Goal: Task Accomplishment & Management: Complete application form

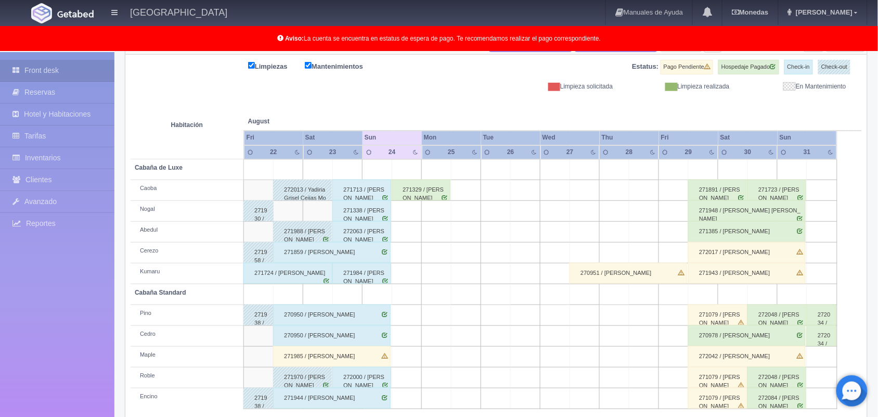
scroll to position [145, 0]
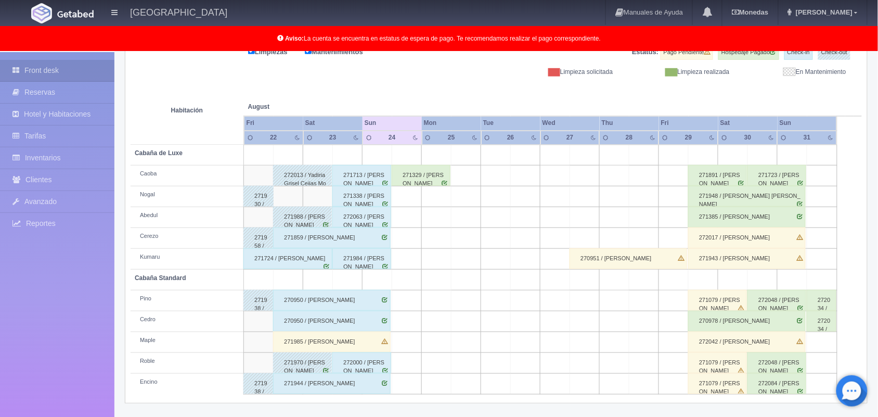
click at [404, 259] on td at bounding box center [407, 259] width 30 height 21
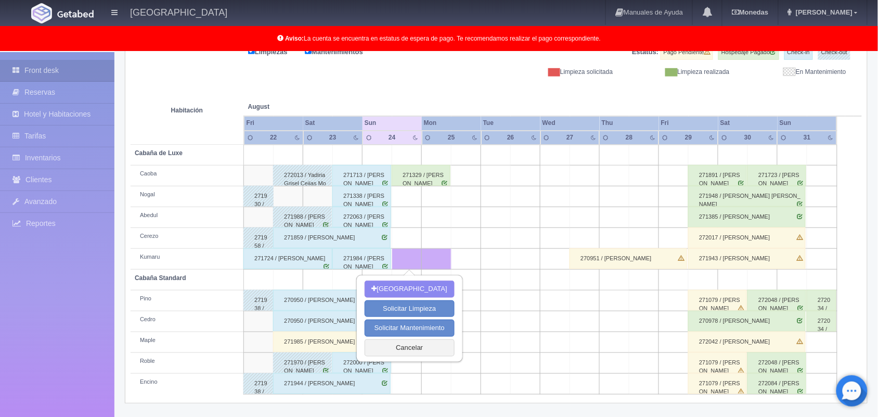
click at [404, 259] on td at bounding box center [407, 259] width 30 height 21
click at [406, 285] on button "[GEOGRAPHIC_DATA]" at bounding box center [410, 288] width 90 height 17
type input "24-08-2025"
type input "25-08-2025"
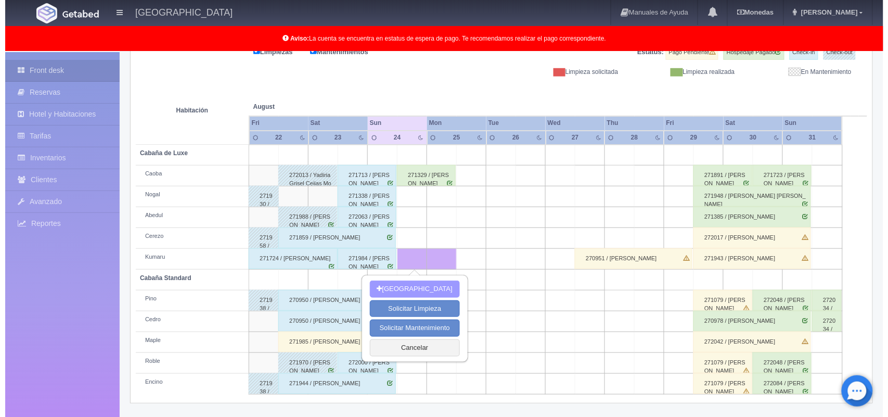
scroll to position [144, 0]
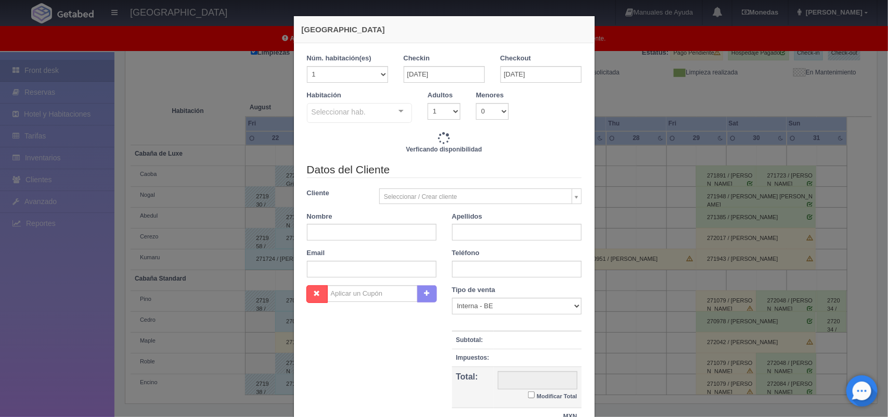
checkbox input "false"
type input "1800.00"
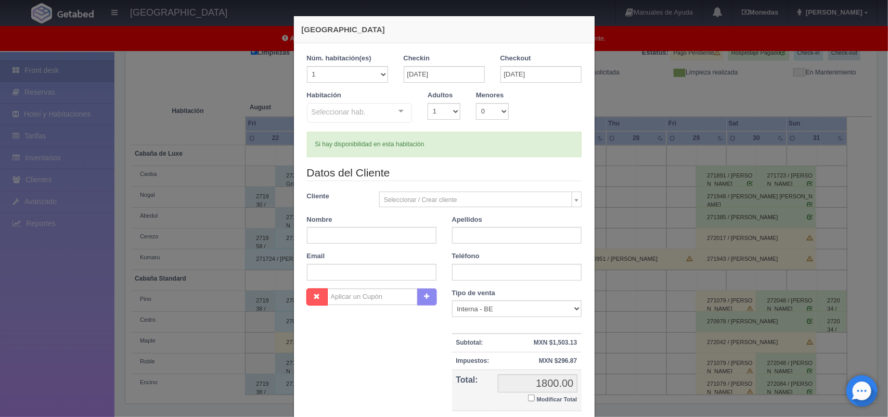
checkbox input "false"
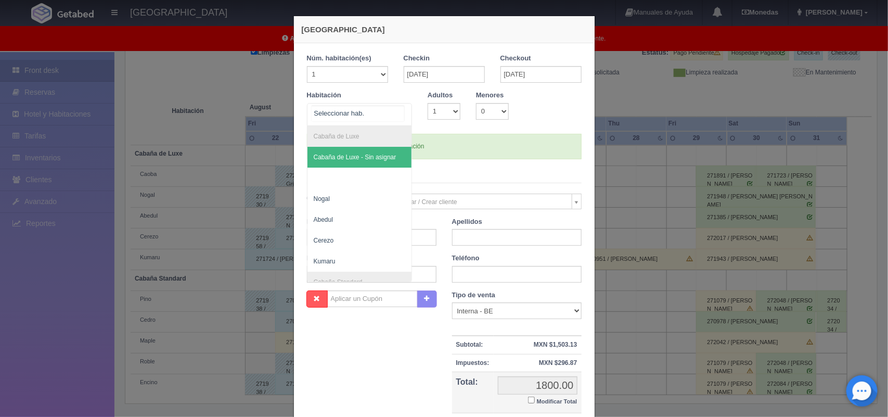
click at [397, 110] on div at bounding box center [401, 112] width 21 height 16
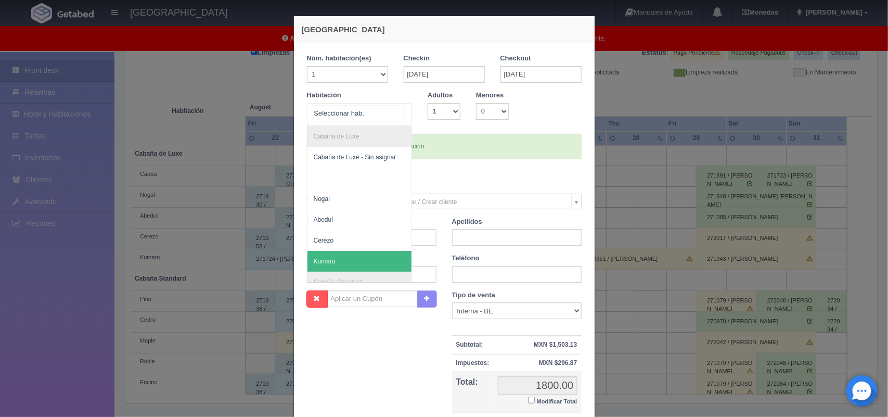
click at [352, 256] on span "Kumaru" at bounding box center [360, 261] width 105 height 21
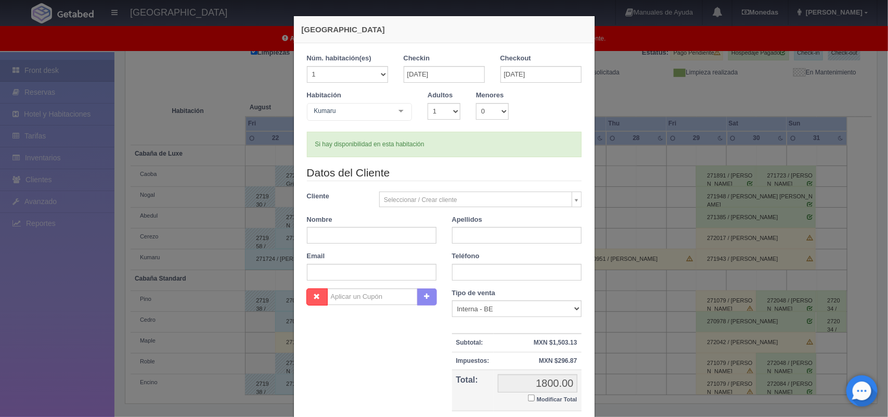
checkbox input "false"
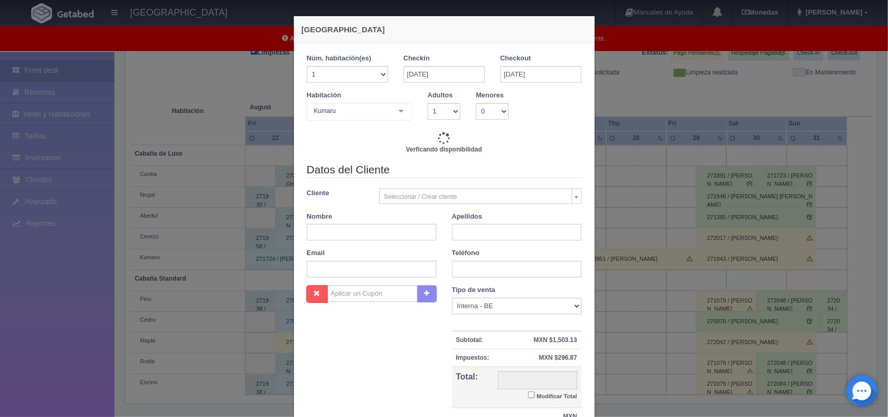
type input "1800.00"
checkbox input "false"
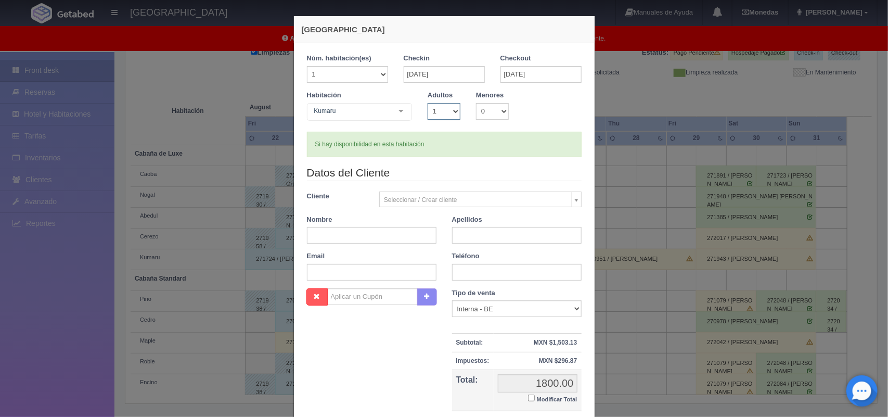
click at [451, 110] on select "1 2 3 4 5 6 7 8 9 10" at bounding box center [444, 111] width 33 height 17
select select "2"
click at [428, 103] on select "1 2 3 4 5 6 7 8 9 10" at bounding box center [444, 111] width 33 height 17
checkbox input "false"
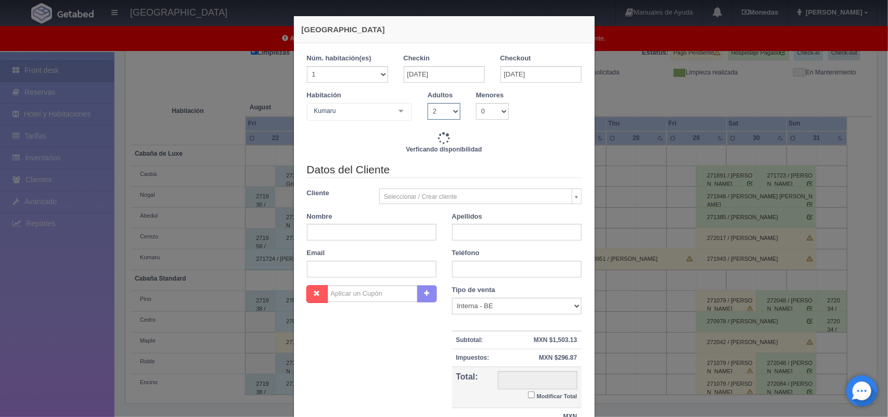
type input "1800.00"
checkbox input "false"
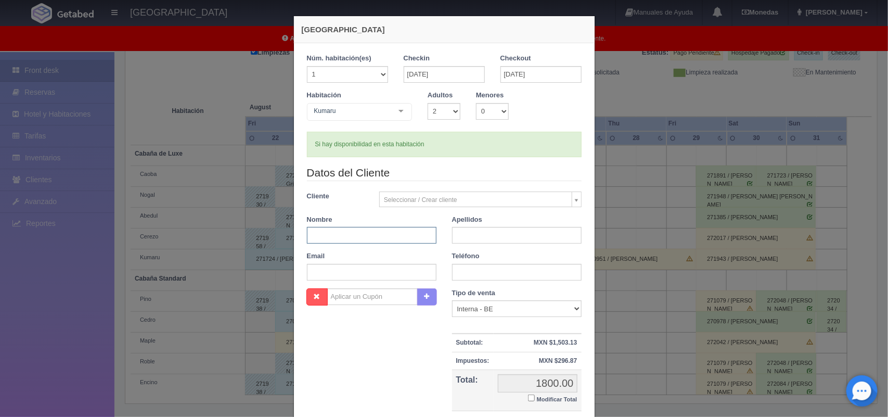
click at [321, 237] on input "text" at bounding box center [372, 235] width 130 height 17
type input "Santiago"
click at [459, 235] on input "text" at bounding box center [517, 235] width 130 height 17
type input "Sandoval Beltran"
click at [464, 272] on input "text" at bounding box center [517, 272] width 130 height 17
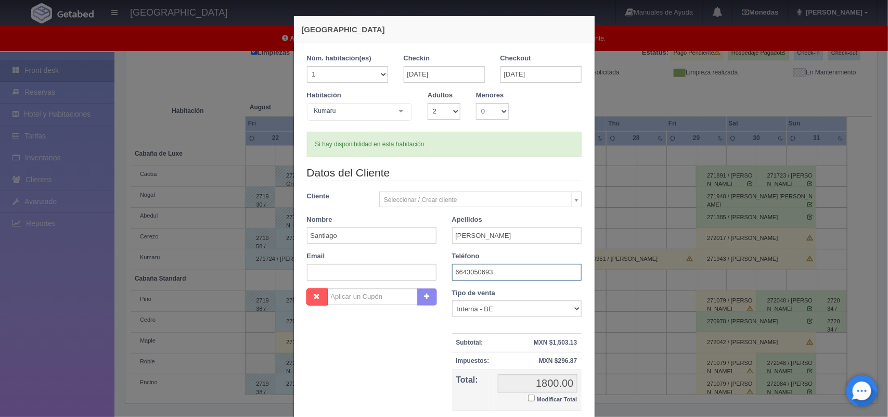
type input "6643050693"
click at [570, 308] on select "Correo Electronico Interna - BE Llamada OTA Externa Otro WALK IN" at bounding box center [517, 308] width 130 height 17
select select "walkin"
click at [452, 301] on select "Correo Electronico Interna - BE Llamada OTA Externa Otro WALK IN" at bounding box center [517, 308] width 130 height 17
click at [582, 409] on div "Tipo de venta Correo Electronico Interna - BE Llamada OTA Externa Otro WALK IN …" at bounding box center [516, 360] width 145 height 144
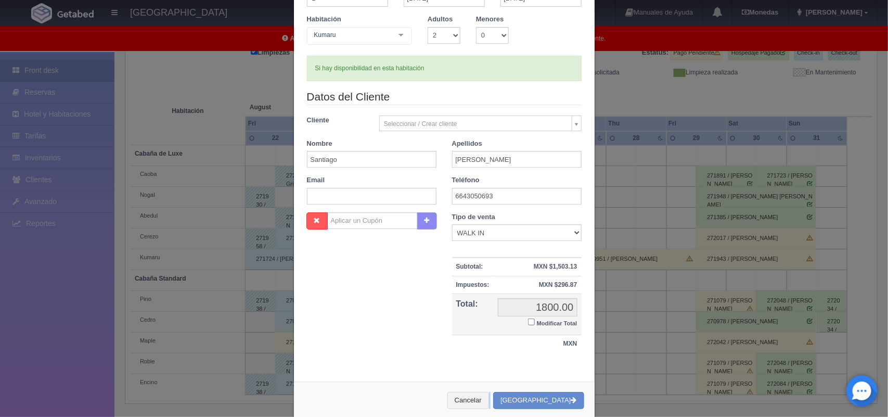
scroll to position [95, 0]
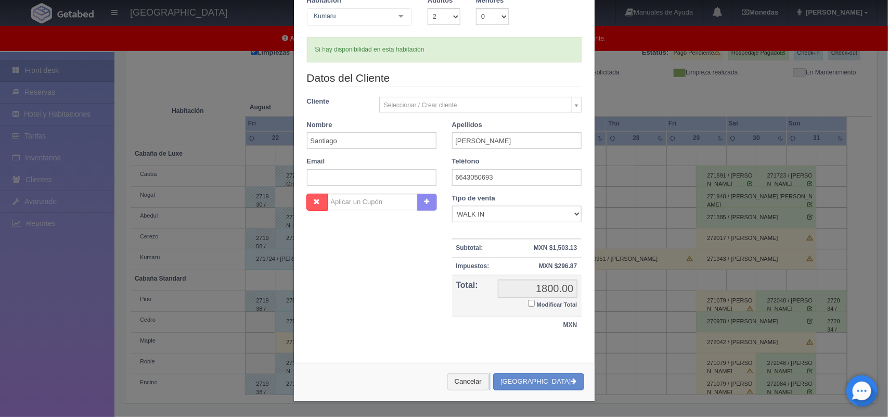
click at [582, 409] on div "Nueva Reserva 1 Núm. habitación(es) 1 2 3 4 5 6 7 8 9 10 11 12 13 14 15 16 17 1…" at bounding box center [444, 161] width 312 height 512
click at [544, 381] on button "[GEOGRAPHIC_DATA]" at bounding box center [538, 381] width 91 height 17
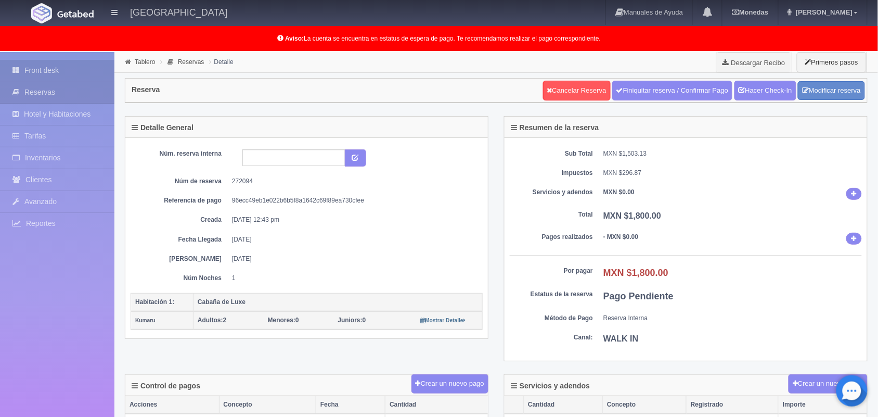
click at [75, 64] on link "Front desk" at bounding box center [57, 70] width 114 height 21
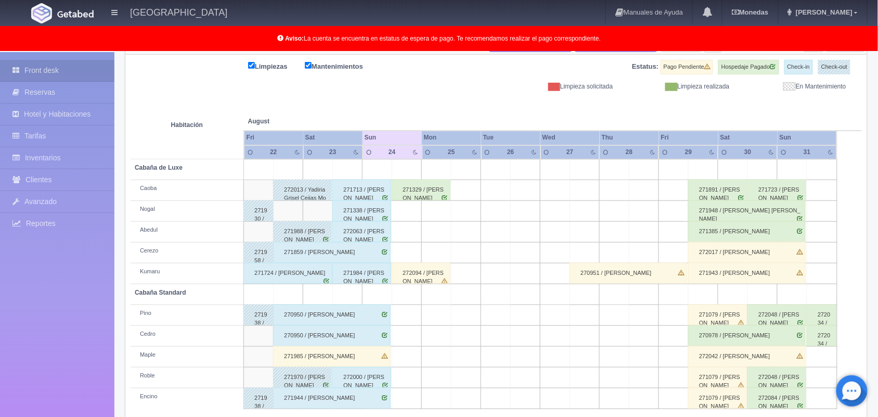
scroll to position [145, 0]
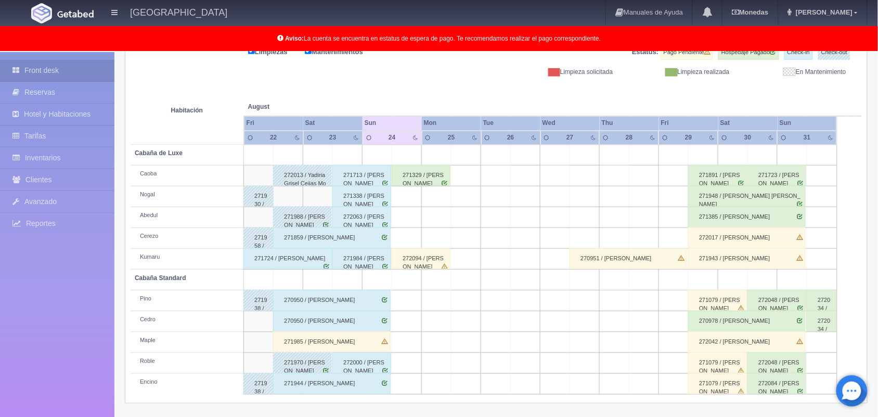
click at [423, 259] on div "272094 / Santiago Sandoval Beltran" at bounding box center [421, 258] width 59 height 21
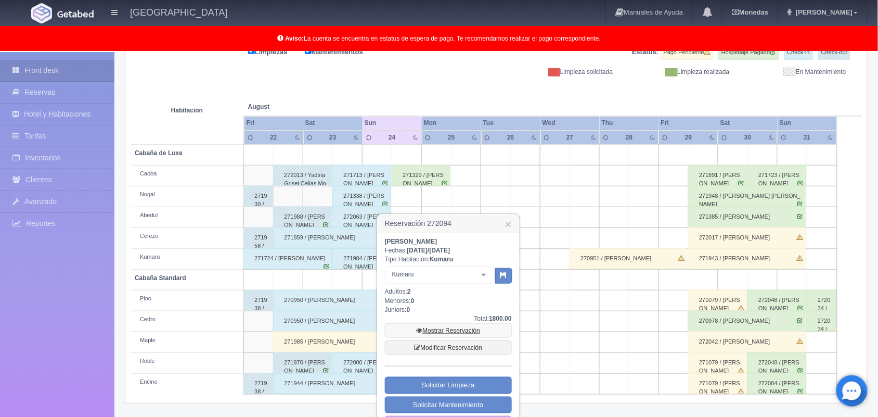
click at [441, 331] on link "Mostrar Reservación" at bounding box center [448, 330] width 127 height 15
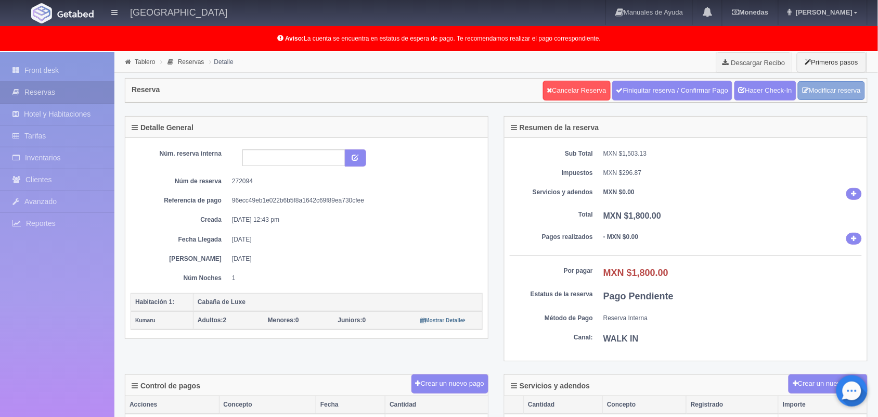
click at [826, 89] on link "Modificar reserva" at bounding box center [831, 90] width 67 height 19
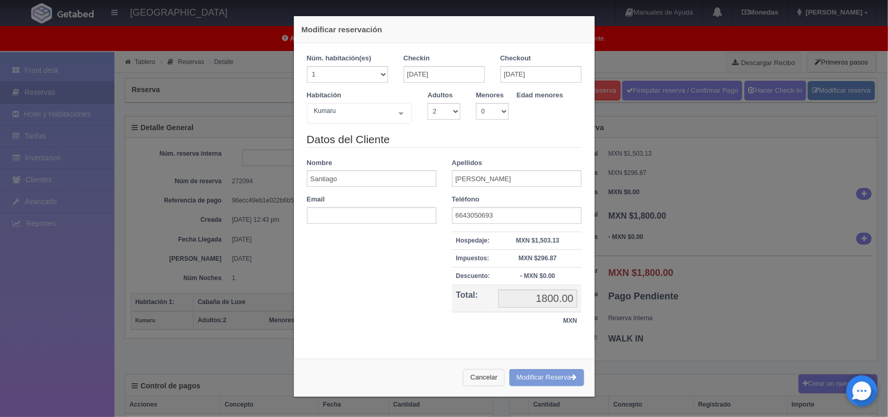
click at [479, 377] on button "Cancelar" at bounding box center [484, 377] width 42 height 17
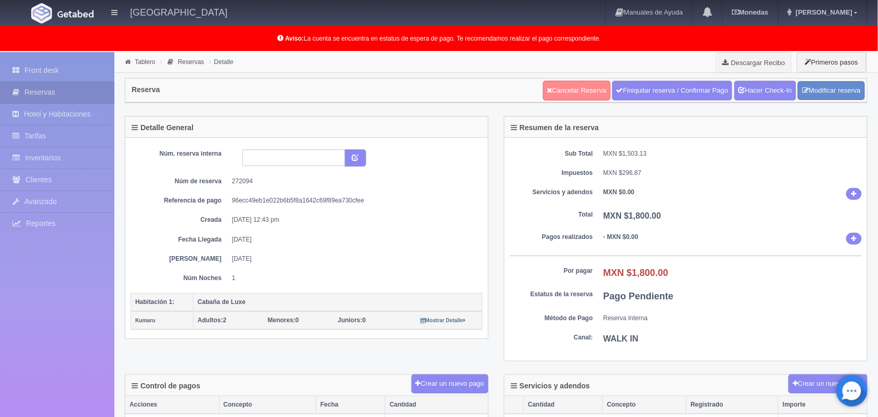
click at [570, 89] on link "Cancelar Reserva" at bounding box center [577, 91] width 68 height 20
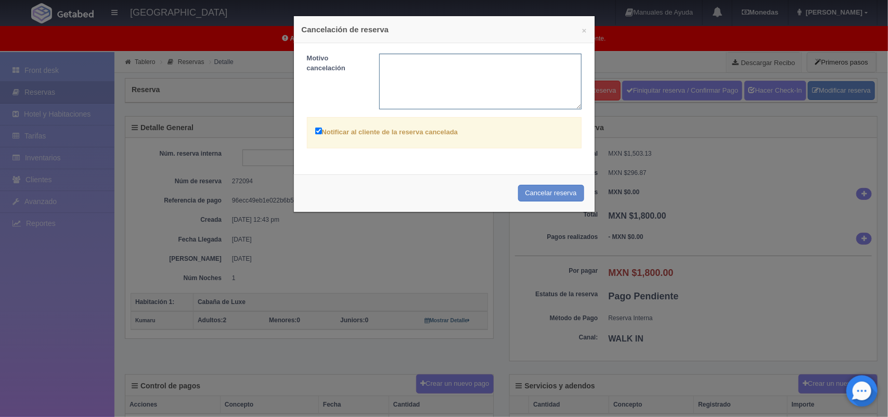
click at [384, 81] on textarea at bounding box center [480, 82] width 202 height 56
type textarea "se cancelo nos equivocamos"
click at [542, 194] on button "Cancelar reserva" at bounding box center [551, 193] width 66 height 17
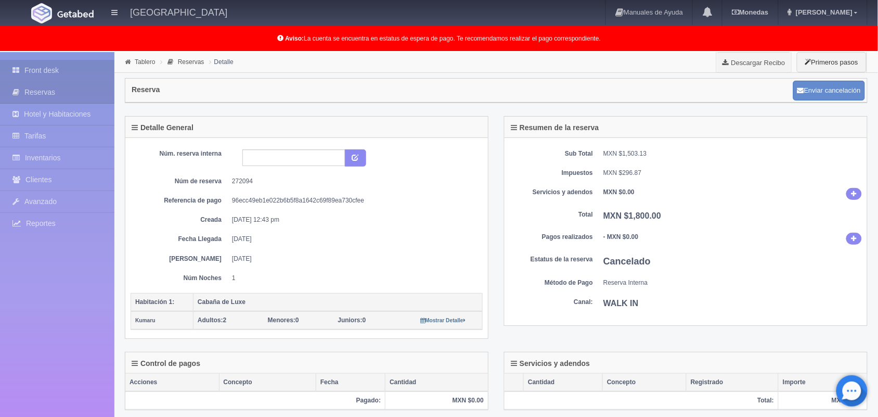
click at [50, 66] on link "Front desk" at bounding box center [57, 70] width 114 height 21
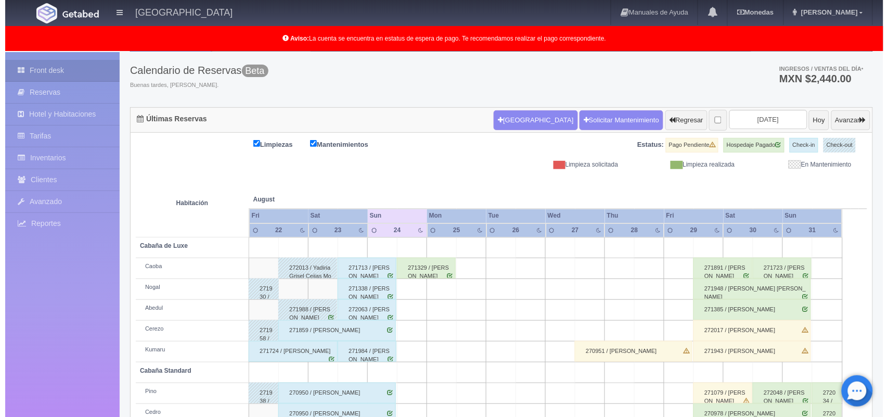
scroll to position [145, 0]
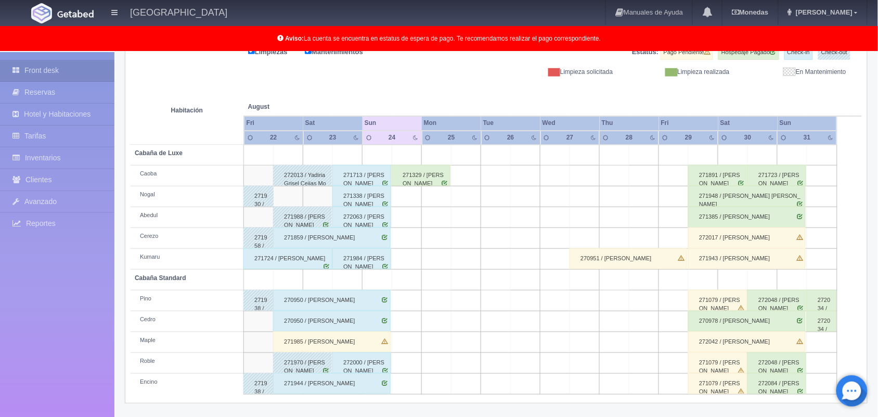
click at [407, 258] on td at bounding box center [407, 259] width 30 height 21
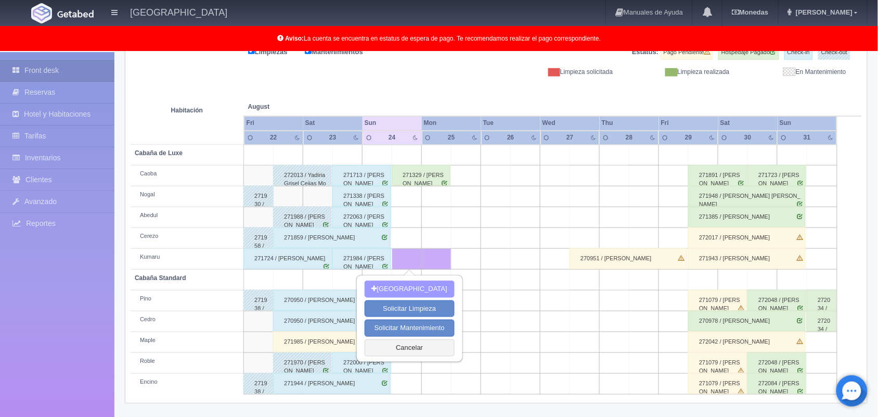
click at [410, 287] on button "Nueva Reserva" at bounding box center [410, 288] width 90 height 17
type input "[DATE]"
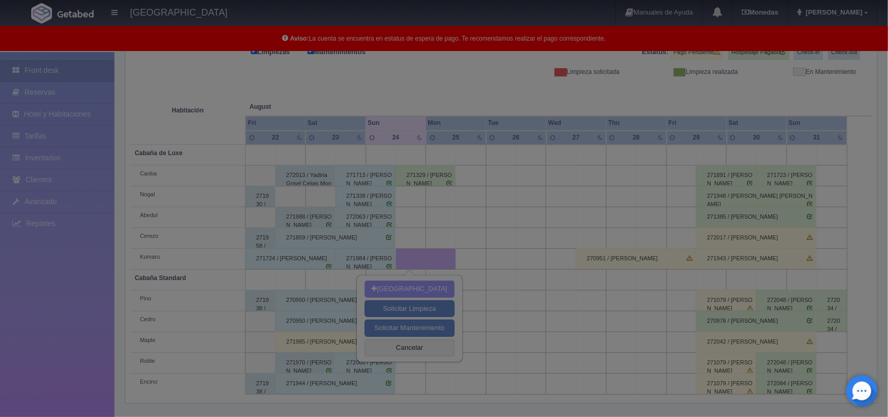
scroll to position [144, 0]
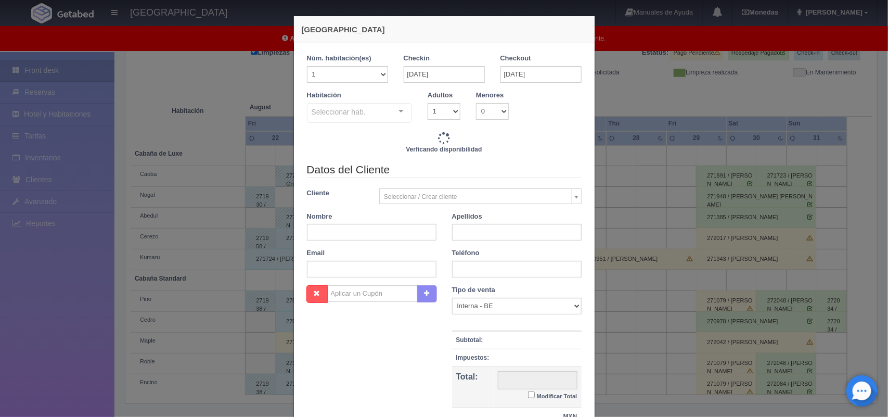
checkbox input "false"
type input "1800.00"
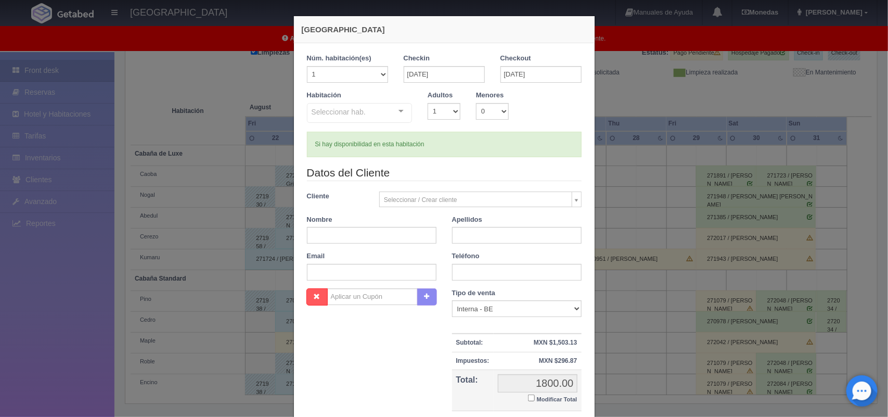
checkbox input "false"
click at [397, 108] on div at bounding box center [401, 112] width 21 height 16
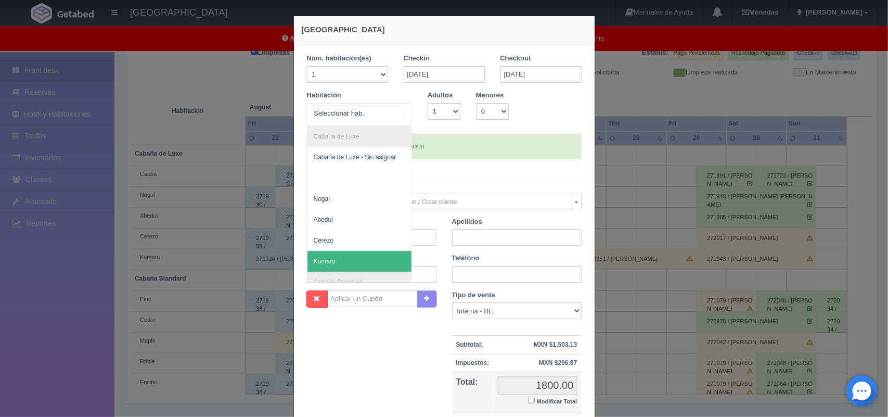
click at [375, 263] on span "Kumaru" at bounding box center [360, 261] width 105 height 21
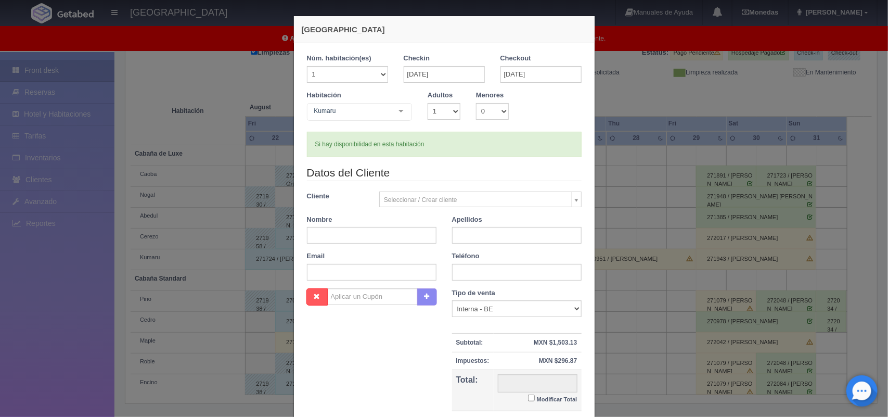
checkbox input "false"
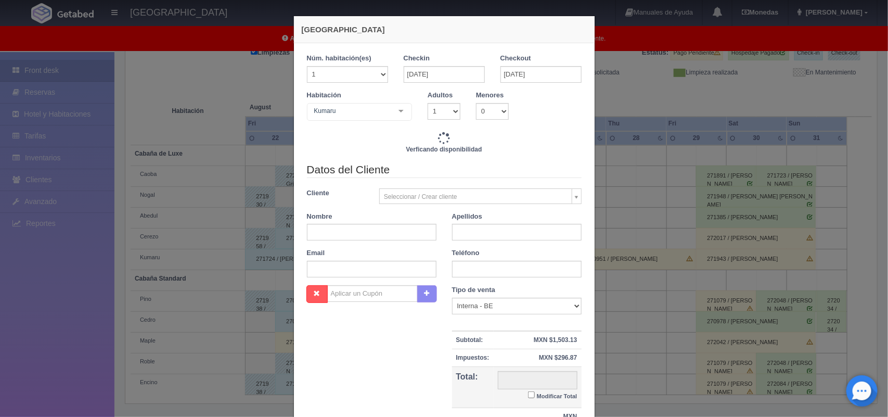
type input "1800.00"
checkbox input "false"
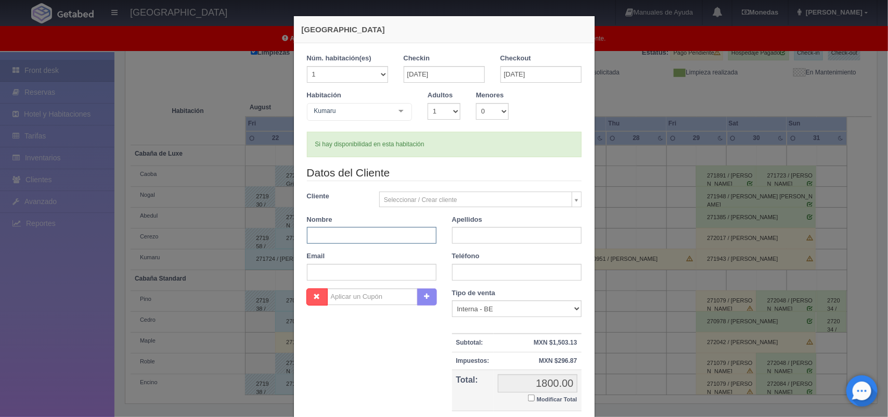
click at [365, 235] on input "text" at bounding box center [372, 235] width 130 height 17
type input "Santiago"
click at [464, 238] on input "text" at bounding box center [517, 235] width 130 height 17
type input "Sandoval Beltran"
click at [460, 271] on input "text" at bounding box center [517, 272] width 130 height 17
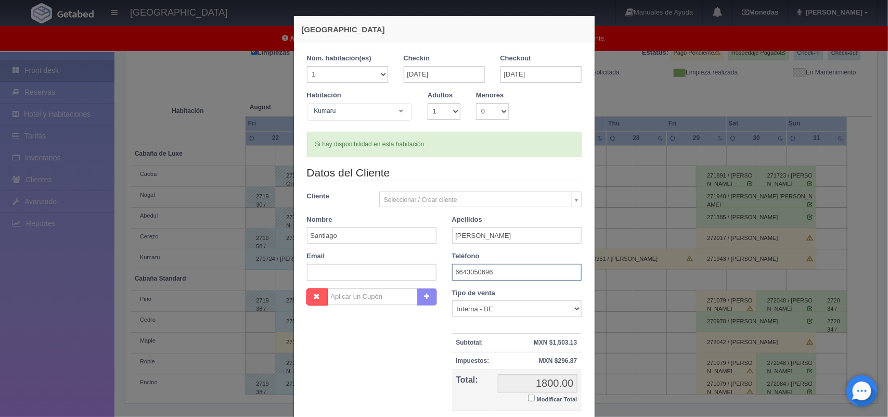
type input "6643050696"
click at [547, 399] on small "Modificar Total" at bounding box center [557, 399] width 41 height 6
click at [535, 399] on input "Modificar Total" at bounding box center [531, 397] width 7 height 7
checkbox input "true"
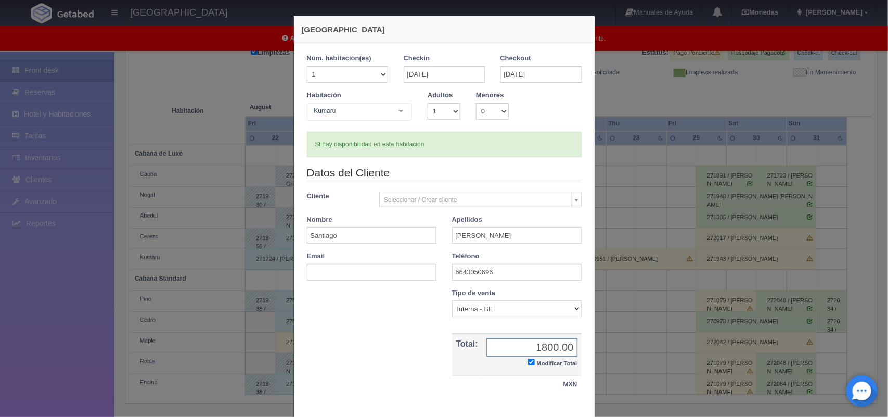
click at [569, 344] on input "1800.00" at bounding box center [532, 347] width 91 height 18
type input "1"
type input "1700.00"
click at [583, 404] on div "Nombre Cupón : Descuentos : Tipo de venta Correo Electronico Interna - BE Llama…" at bounding box center [444, 346] width 290 height 116
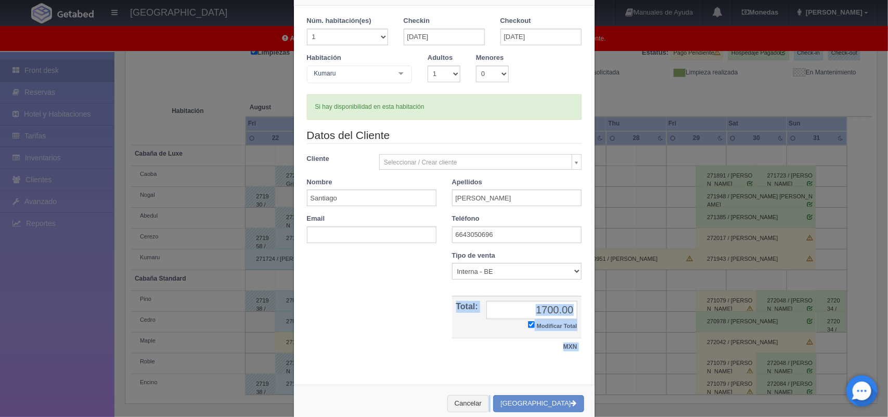
scroll to position [60, 0]
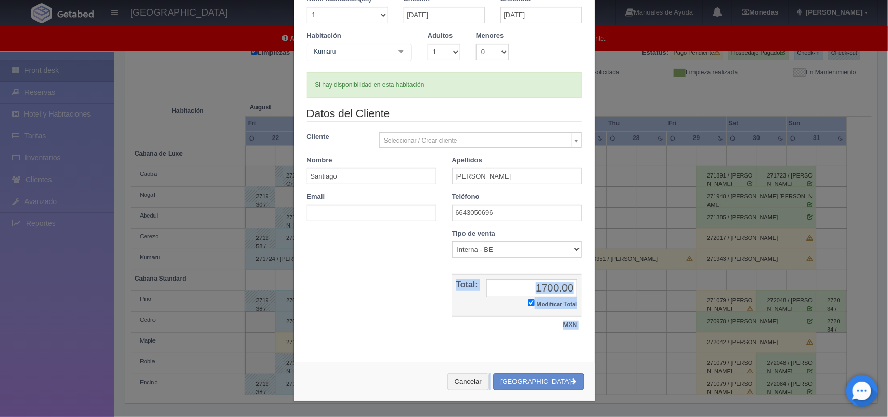
click at [585, 407] on div "Nueva Reserva 1 Núm. habitación(es) 1 2 3 4 5 6 7 8 9 10 11 12 13 14 15 16 17 1…" at bounding box center [444, 179] width 312 height 476
click at [547, 382] on button "[GEOGRAPHIC_DATA]" at bounding box center [538, 381] width 91 height 17
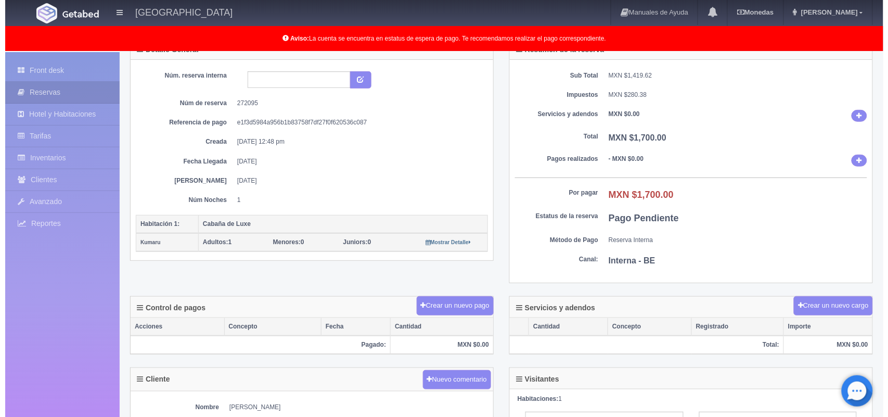
scroll to position [52, 0]
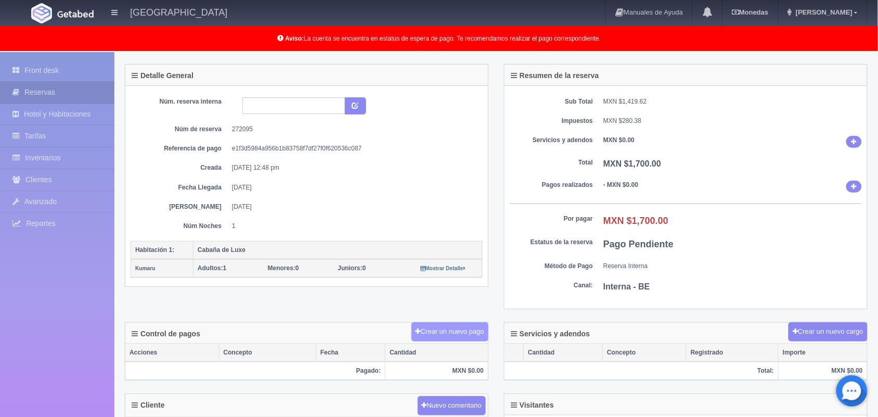
click at [440, 328] on button "Crear un nuevo pago" at bounding box center [450, 331] width 77 height 19
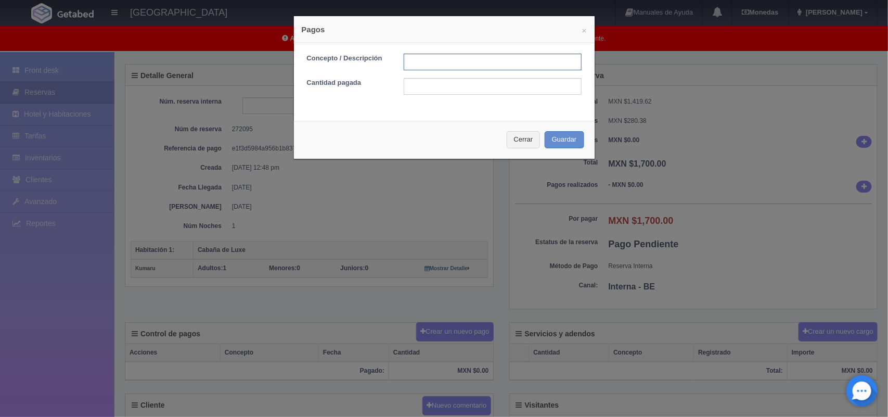
click at [413, 58] on input "text" at bounding box center [493, 62] width 178 height 17
type input "Pago efectivo"
click at [437, 88] on input "text" at bounding box center [493, 86] width 178 height 17
type input "1000.00"
click at [563, 139] on button "Guardar" at bounding box center [565, 139] width 40 height 17
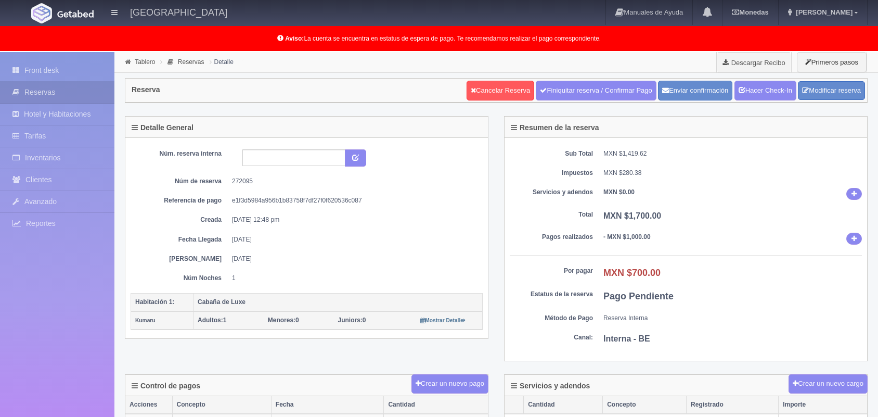
scroll to position [52, 0]
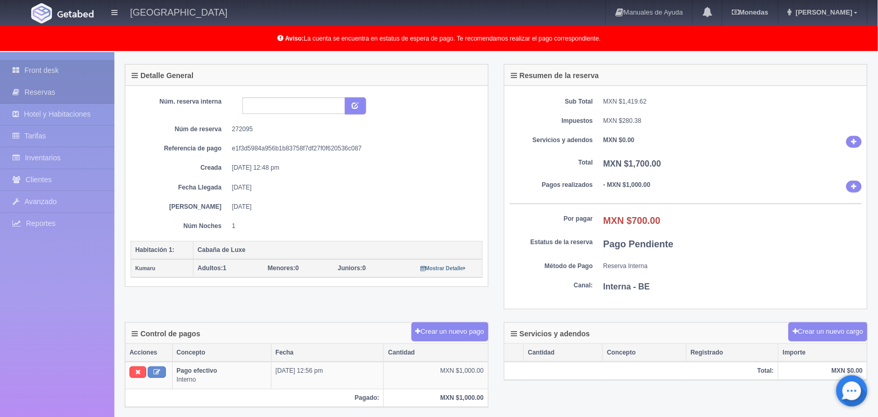
click at [61, 68] on link "Front desk" at bounding box center [57, 70] width 114 height 21
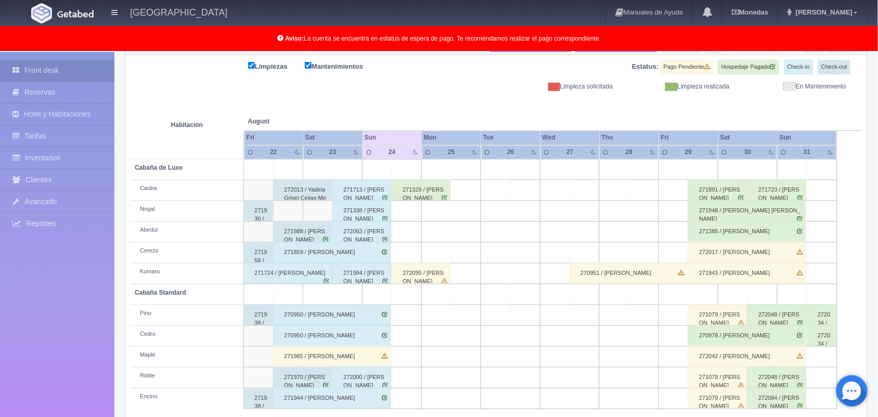
scroll to position [145, 0]
